Goal: Transaction & Acquisition: Purchase product/service

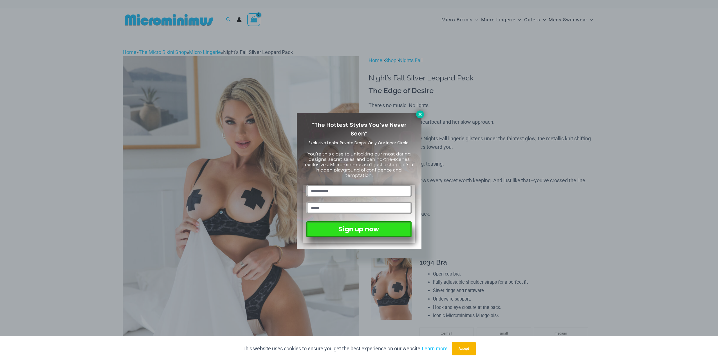
click at [420, 113] on icon at bounding box center [420, 114] width 5 height 5
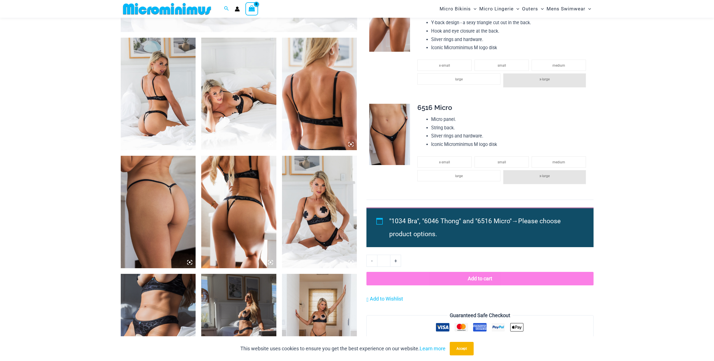
scroll to position [389, 0]
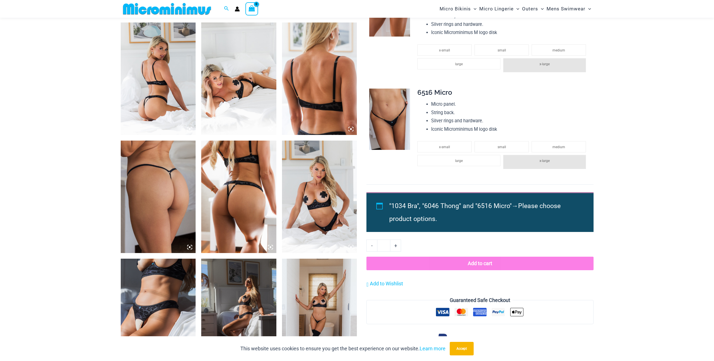
click at [145, 78] on img at bounding box center [158, 79] width 75 height 113
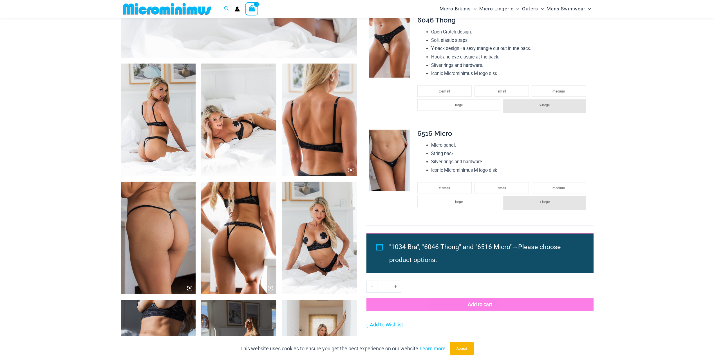
scroll to position [305, 0]
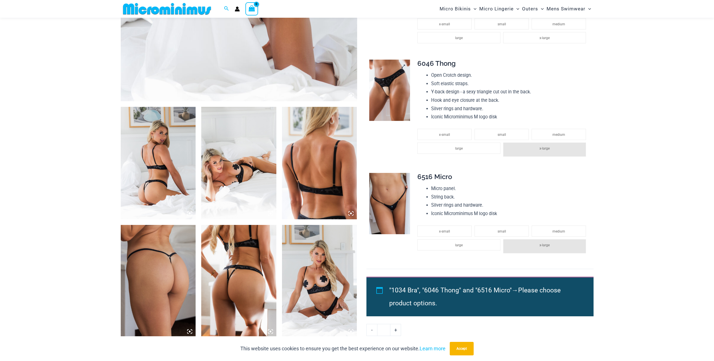
click at [386, 96] on img at bounding box center [389, 90] width 41 height 61
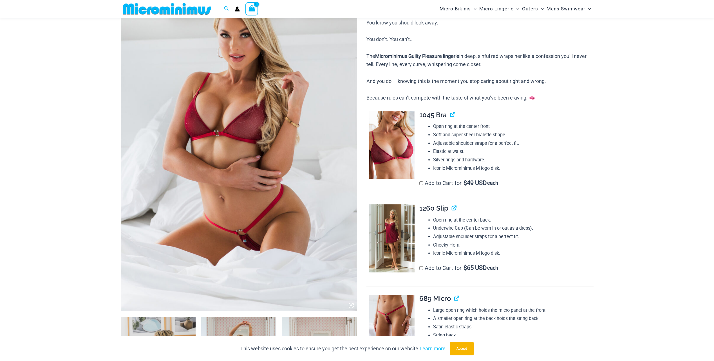
scroll to position [107, 0]
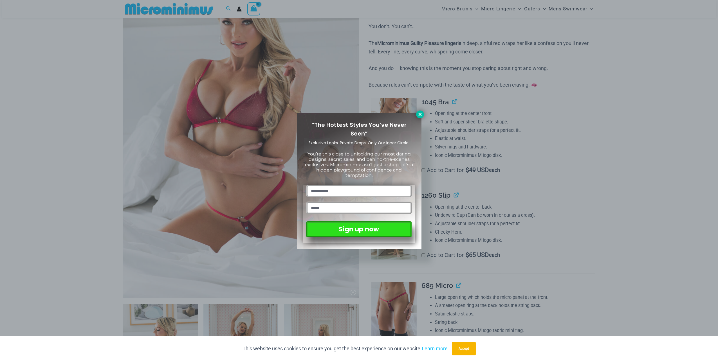
click at [421, 115] on icon at bounding box center [420, 114] width 5 height 5
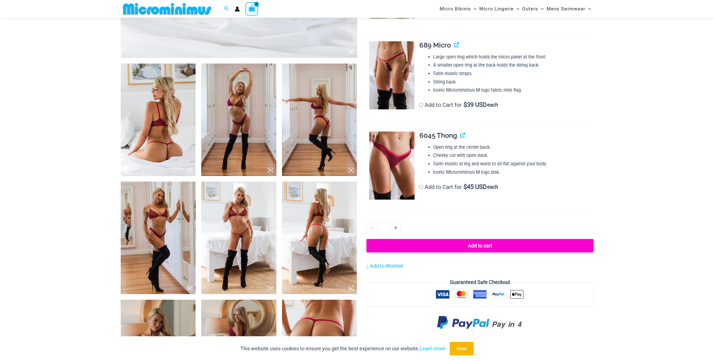
scroll to position [361, 0]
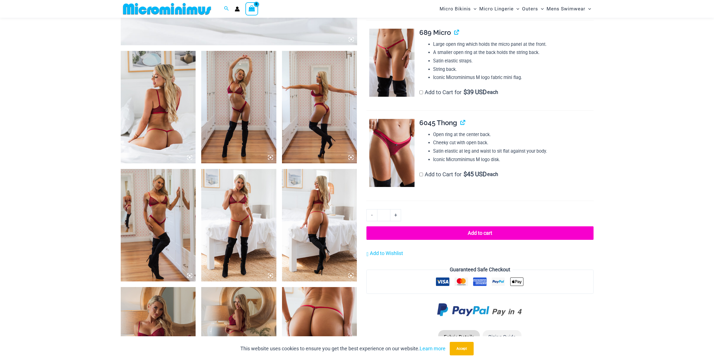
click at [321, 319] on img at bounding box center [319, 343] width 75 height 113
